Goal: Transaction & Acquisition: Purchase product/service

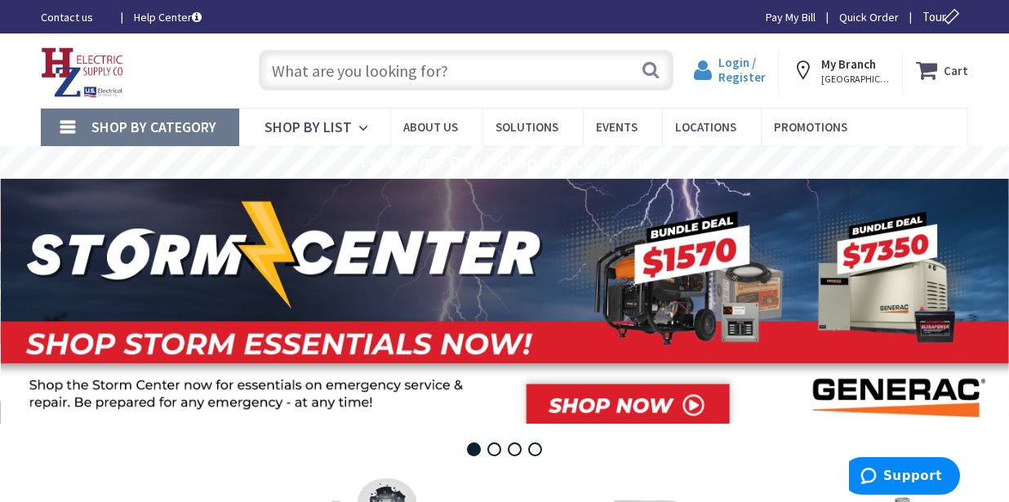
click at [734, 63] on span "Login / Register" at bounding box center [742, 70] width 47 height 30
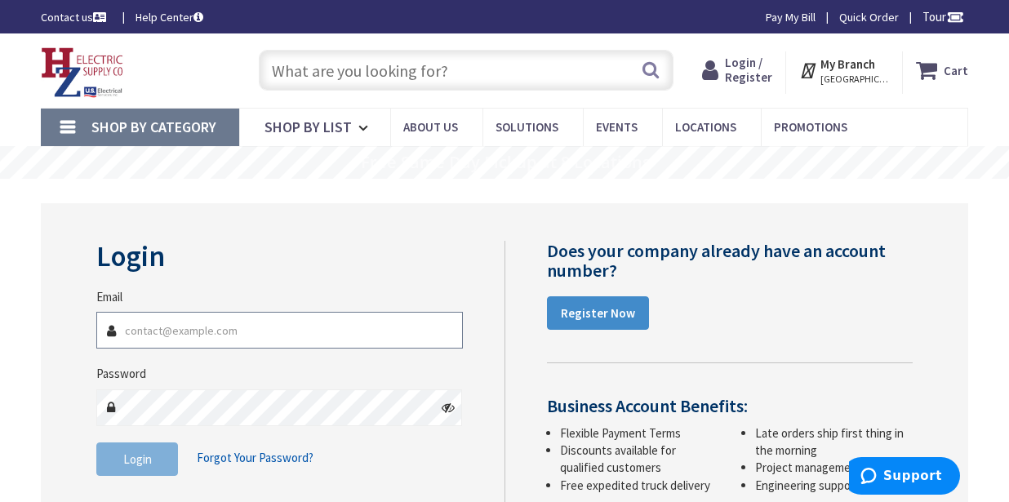
type input "riberoelectric@nycap.rr.com"
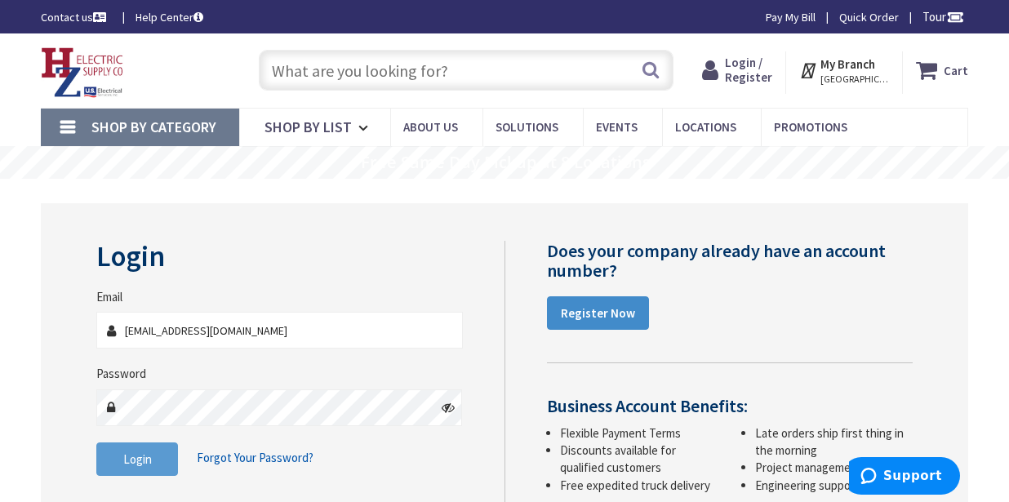
click at [135, 455] on span "Login" at bounding box center [137, 460] width 29 height 16
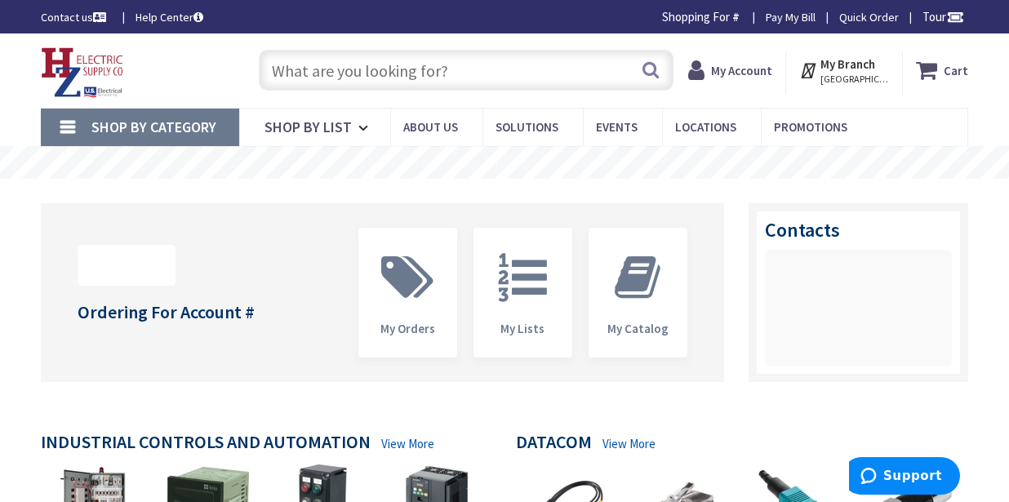
click at [382, 65] on input "text" at bounding box center [466, 70] width 415 height 41
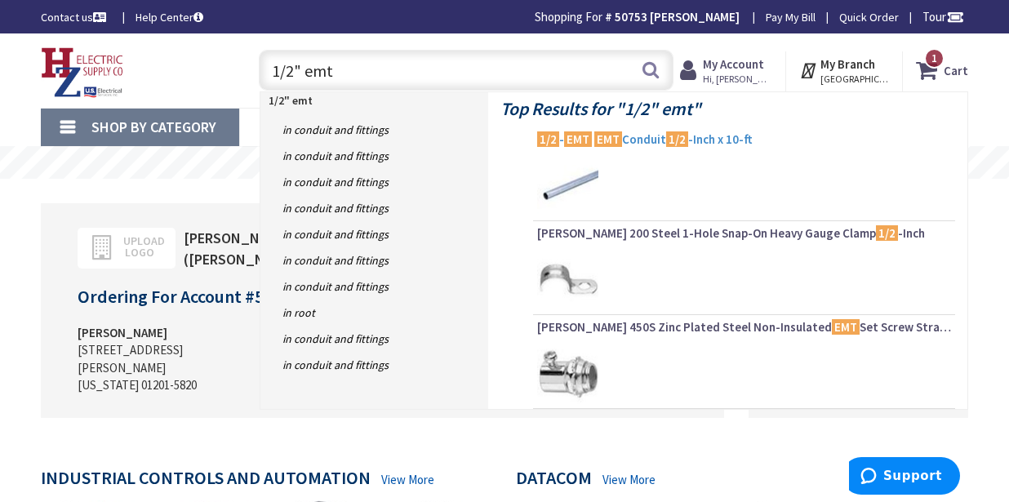
type input "1/2" emt"
click at [644, 143] on span "1/2 - EMT EMT Conduit 1/2 -Inch x 10-ft" at bounding box center [744, 139] width 414 height 16
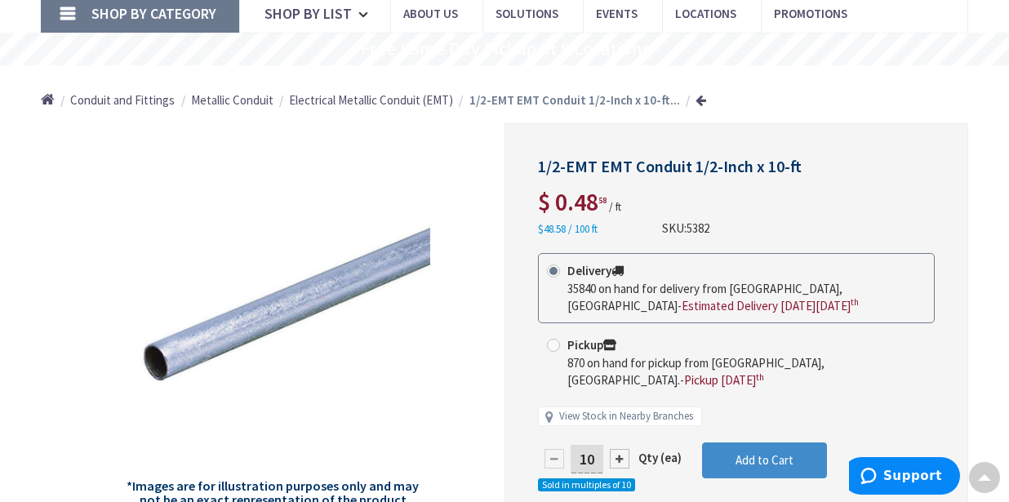
scroll to position [114, 0]
